Goal: Transaction & Acquisition: Book appointment/travel/reservation

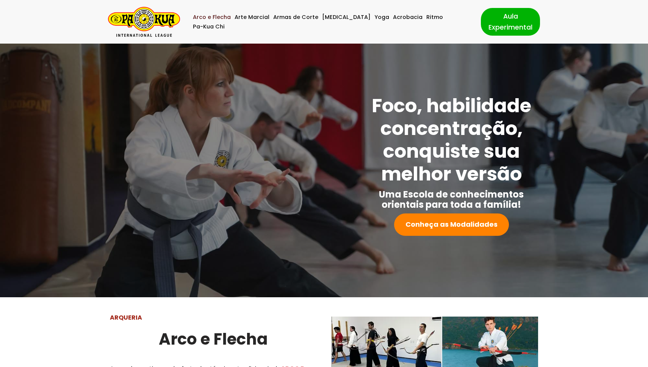
click at [222, 22] on link "Arco e Flecha" at bounding box center [212, 17] width 38 height 9
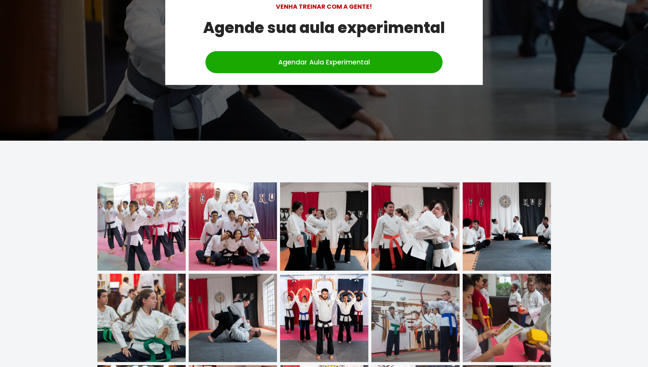
scroll to position [2352, 0]
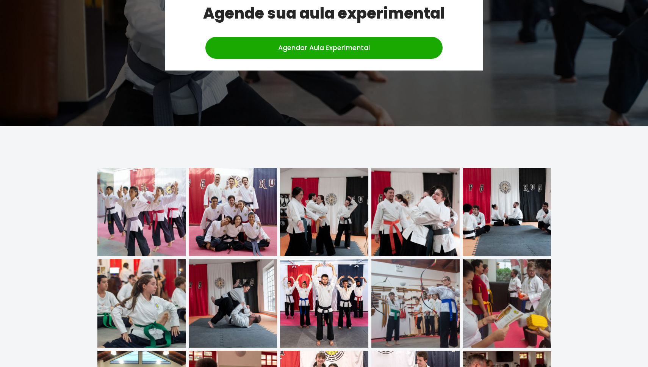
click at [326, 289] on img at bounding box center [324, 303] width 88 height 88
click at [321, 266] on img at bounding box center [324, 303] width 88 height 88
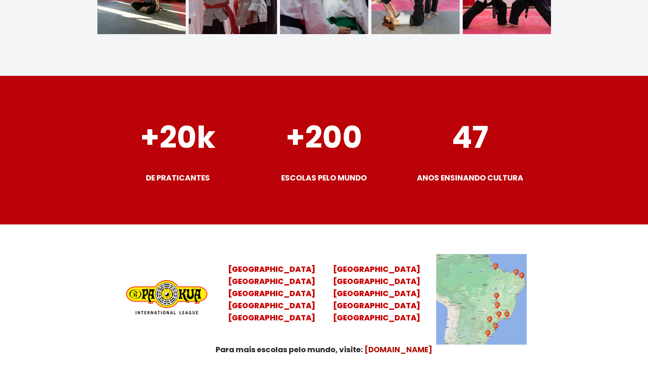
scroll to position [2853, 0]
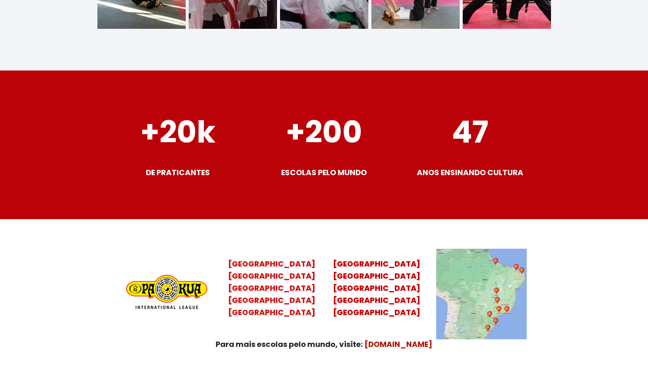
click at [299, 258] on mark "[GEOGRAPHIC_DATA]" at bounding box center [271, 263] width 87 height 11
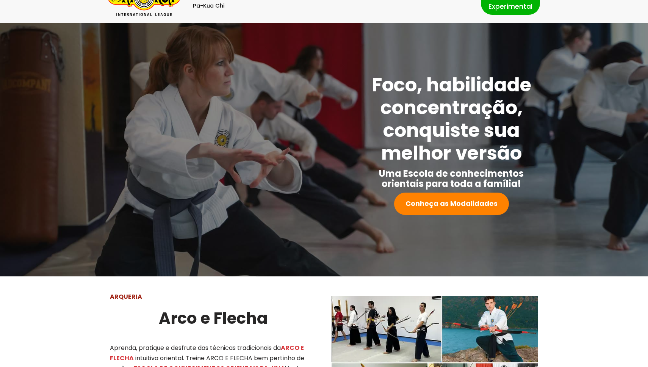
scroll to position [0, 0]
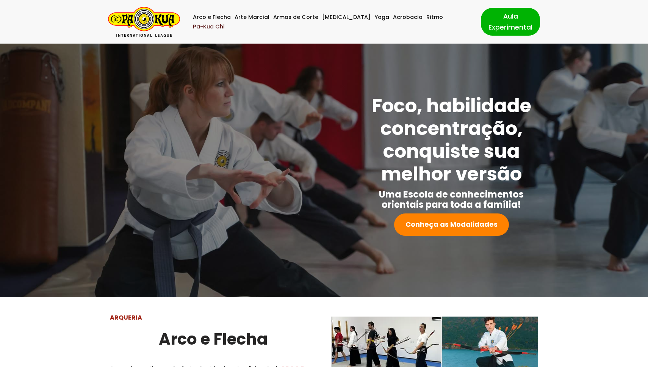
click at [225, 23] on link "Pa-Kua Chi" at bounding box center [209, 26] width 32 height 9
click at [267, 20] on link "Arte Marcial" at bounding box center [251, 17] width 35 height 9
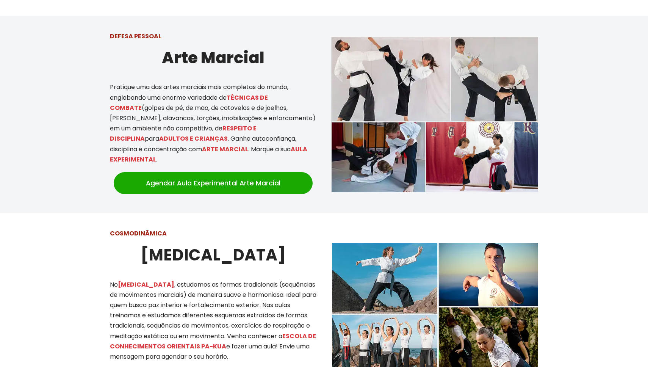
scroll to position [465, 0]
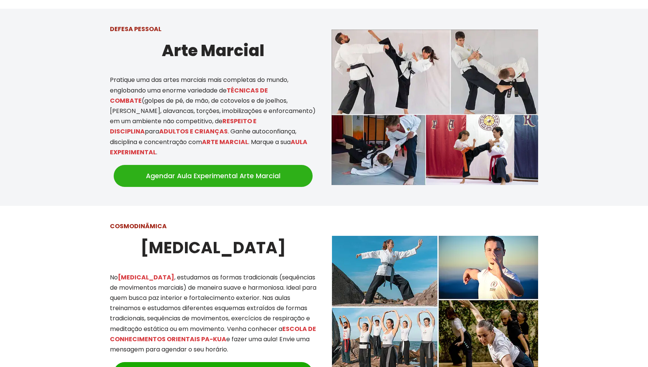
click at [284, 165] on link "Agendar Aula Experimental Arte Marcial" at bounding box center [213, 176] width 199 height 22
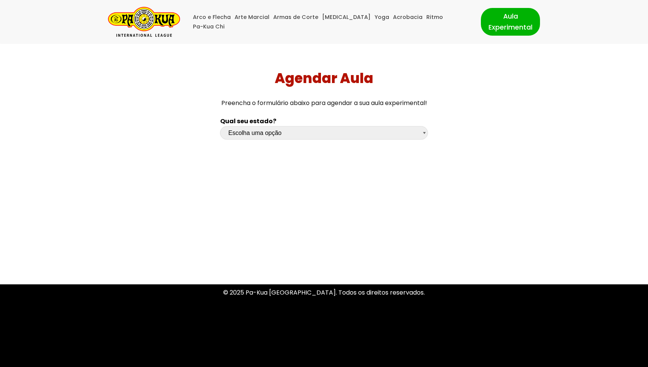
click at [267, 130] on select "Escolha uma opção [GEOGRAPHIC_DATA] [GEOGRAPHIC_DATA] [GEOGRAPHIC_DATA] [GEOGRA…" at bounding box center [323, 132] width 207 height 13
select select "rs"
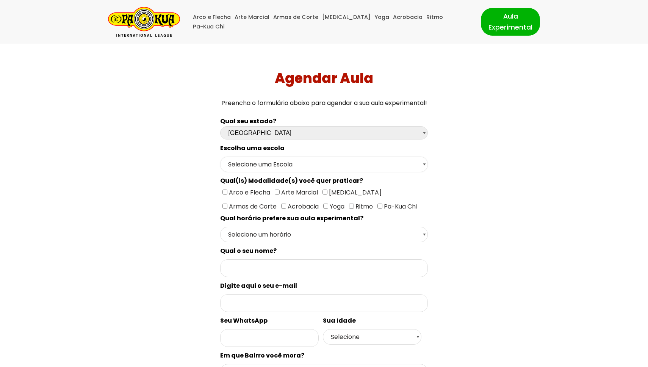
click at [263, 165] on select "Selecione uma Escola Campo [GEOGRAPHIC_DATA] - Escola Canela Canoas - Escola Ca…" at bounding box center [323, 164] width 207 height 16
click at [152, 14] on img "Pa-Kua Brasil Uma Escola de conhecimentos orientais para toda a família. Foco, …" at bounding box center [144, 22] width 72 height 30
